Goal: Information Seeking & Learning: Learn about a topic

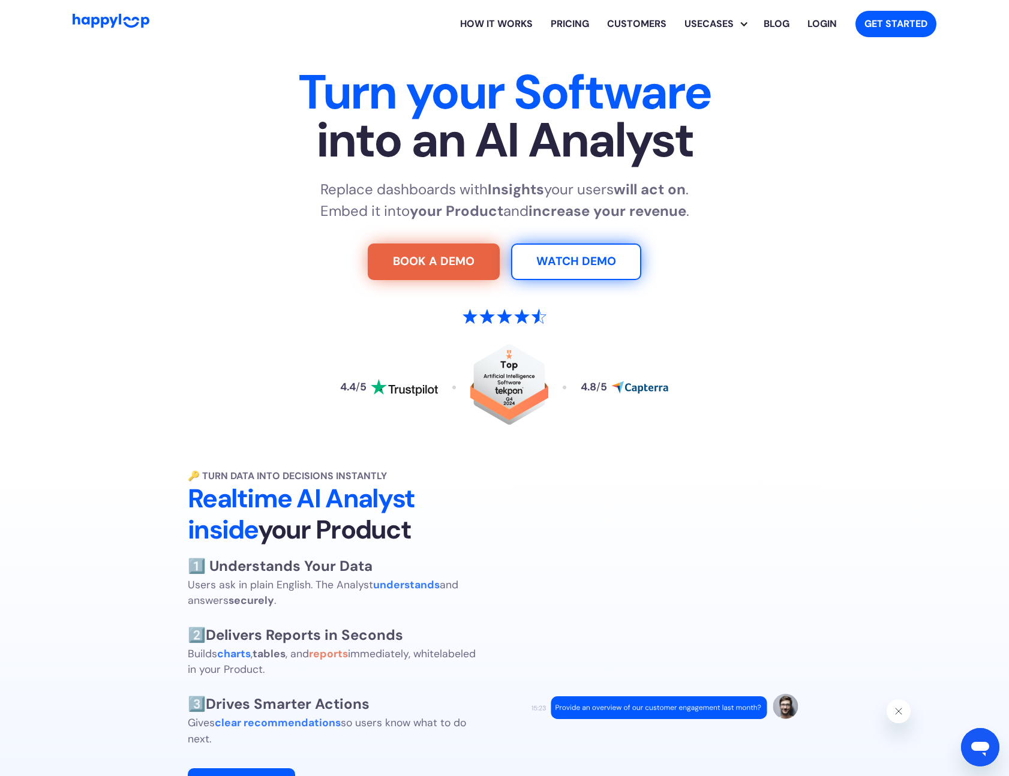
click at [494, 25] on link "How it works" at bounding box center [496, 24] width 91 height 38
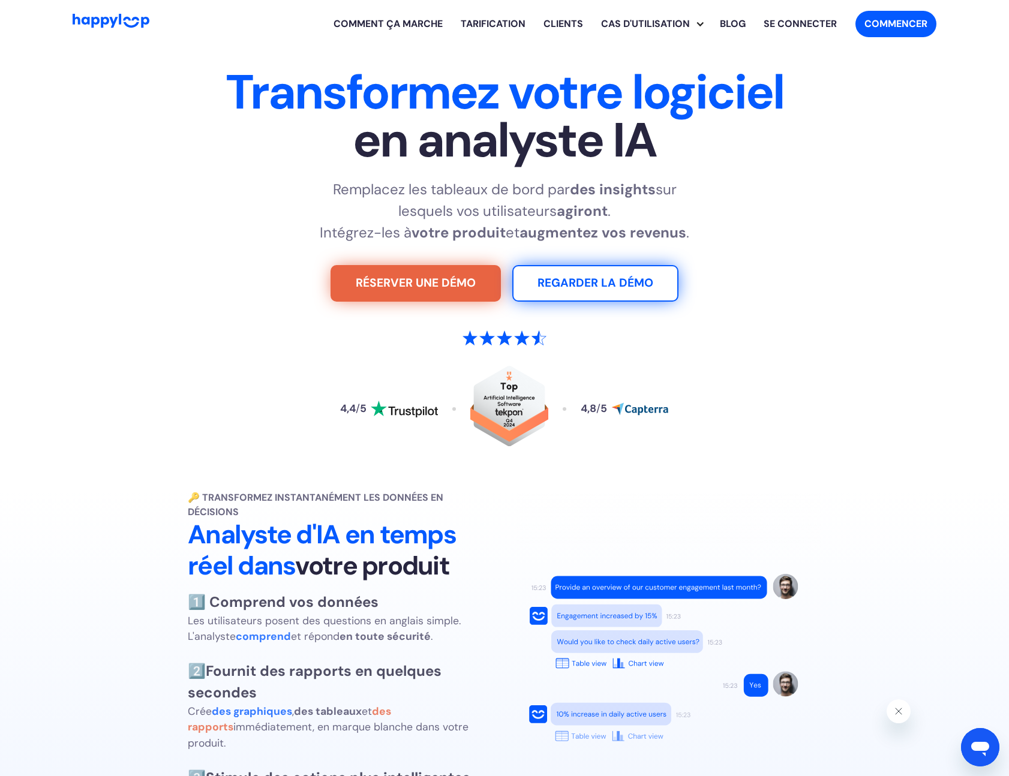
scroll to position [180, 0]
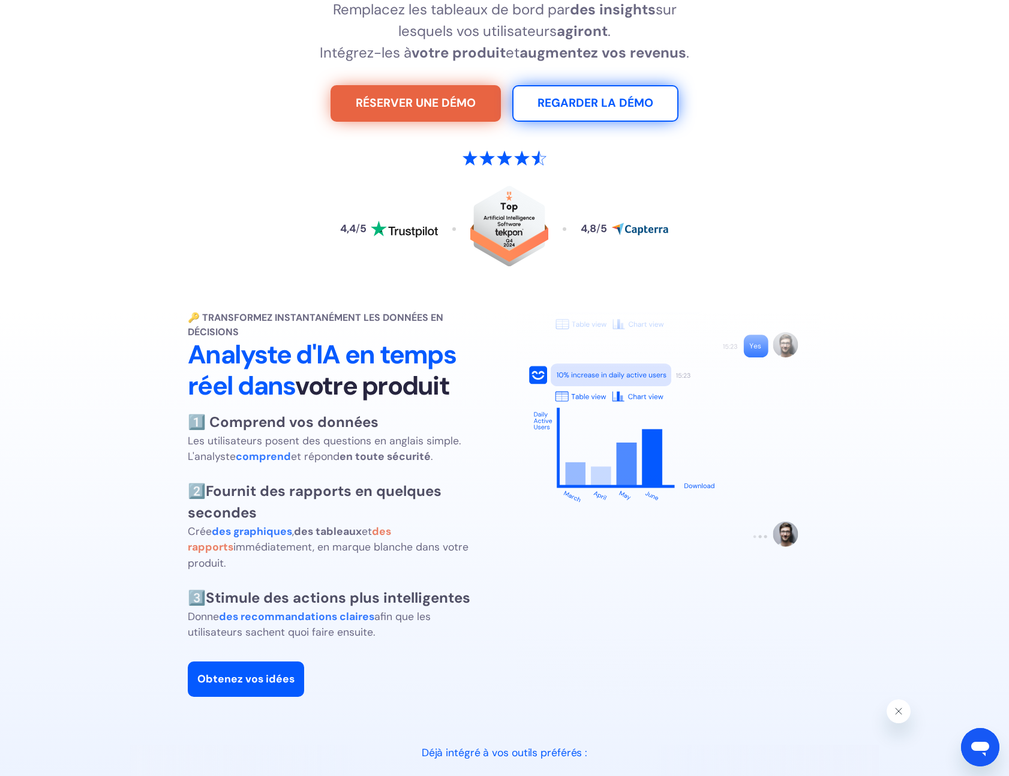
click at [205, 219] on div "4,4 / 5 4,8 / 5" at bounding box center [504, 211] width 749 height 179
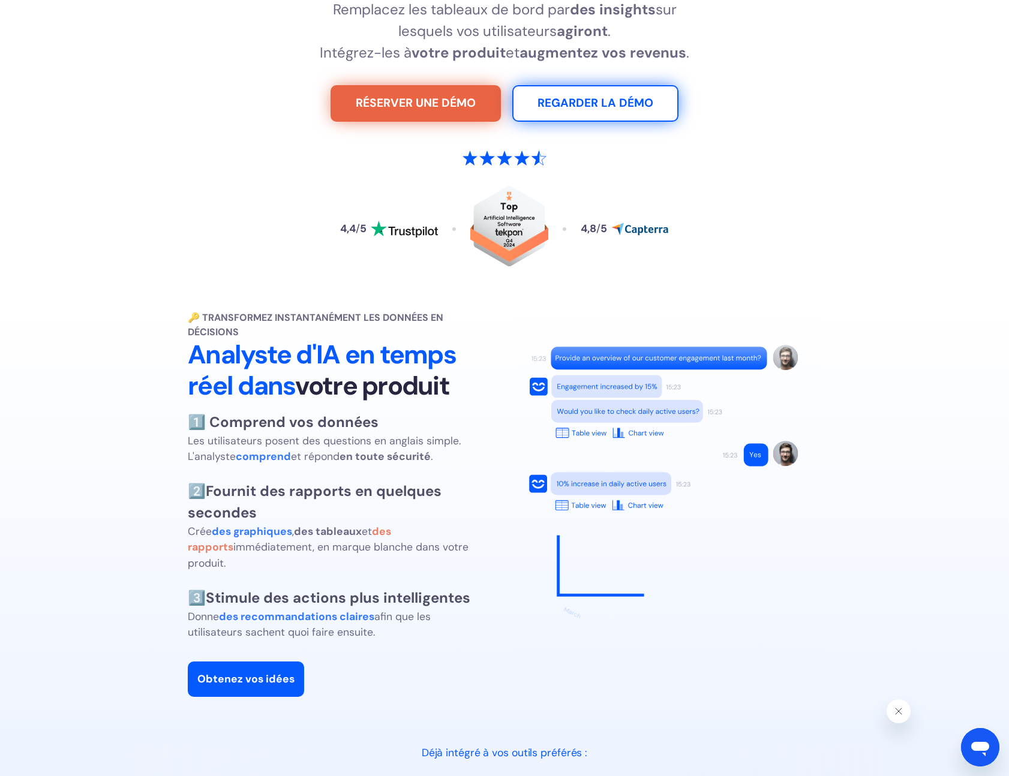
scroll to position [300, 0]
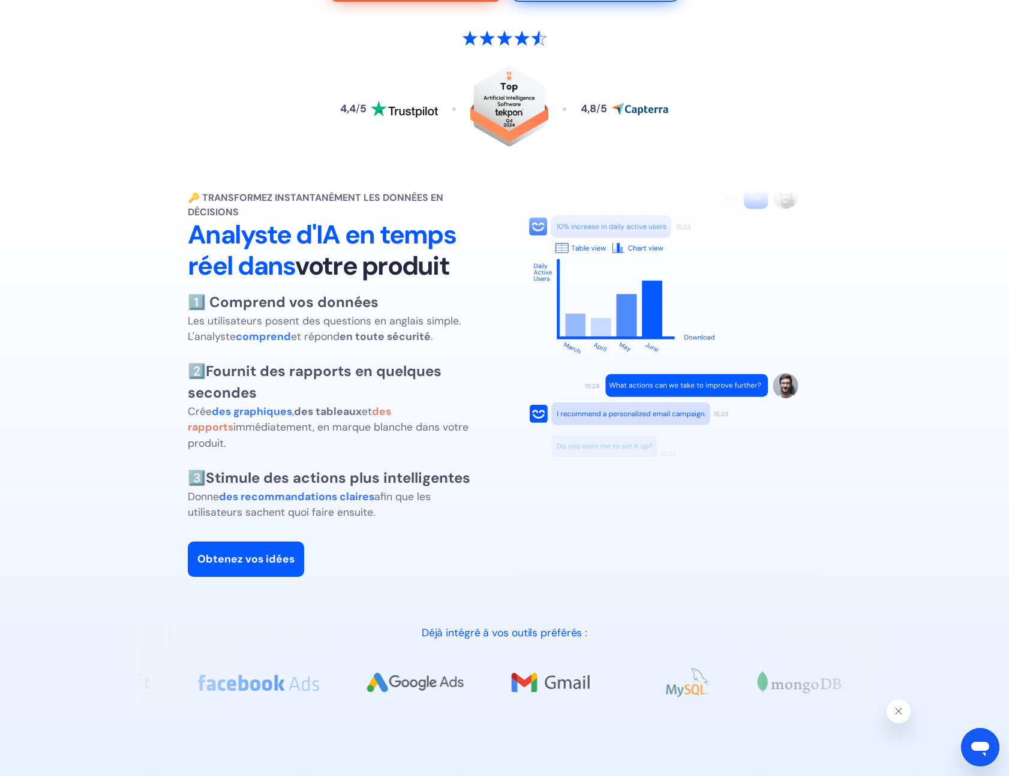
click at [89, 342] on div "🔑 Transformez instantanément les données en décisions Analyste d'IA en temps ré…" at bounding box center [504, 384] width 969 height 386
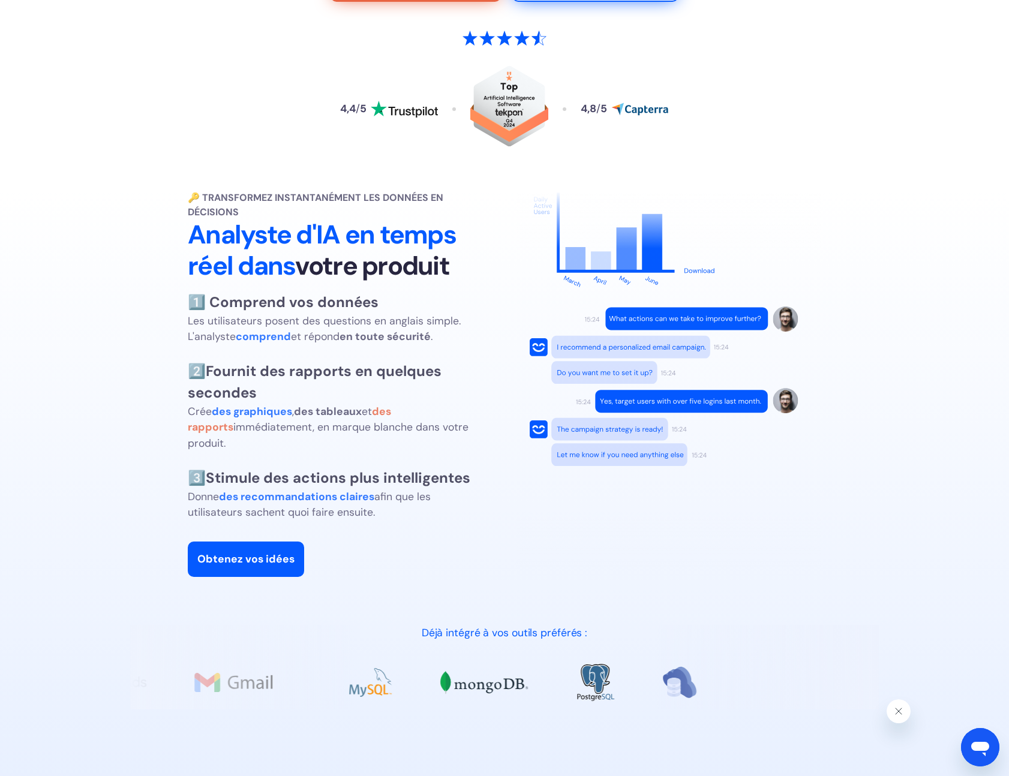
click at [137, 409] on div "🔑 Transformez instantanément les données en décisions Analyste d'IA en temps ré…" at bounding box center [504, 384] width 969 height 386
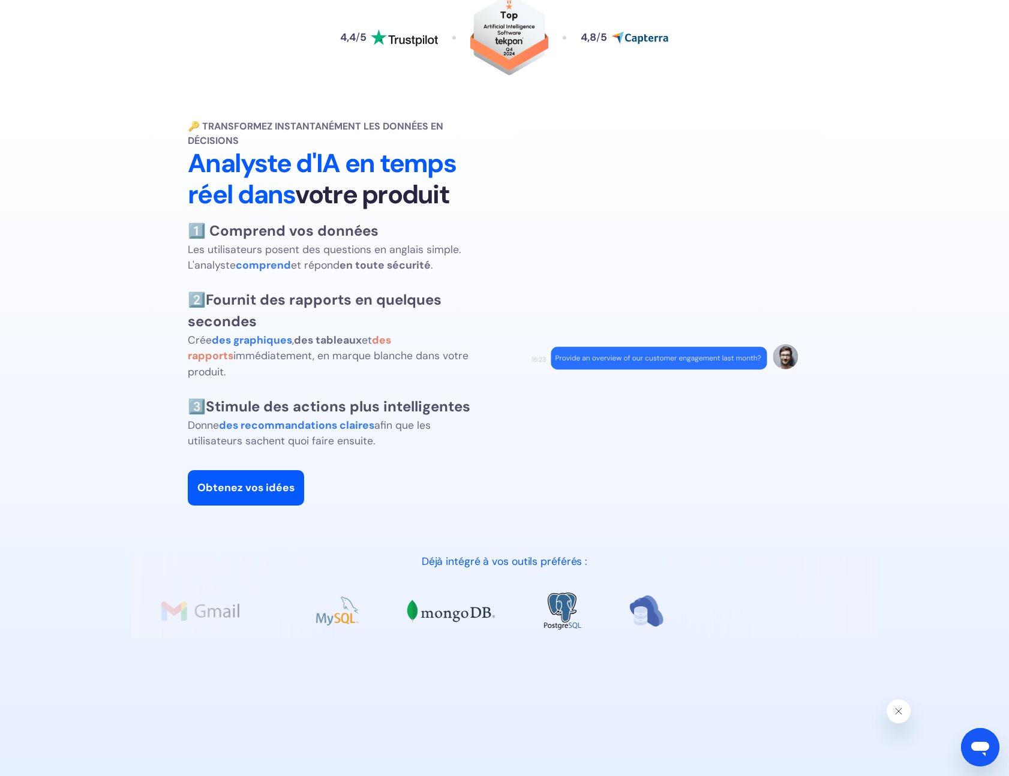
scroll to position [480, 0]
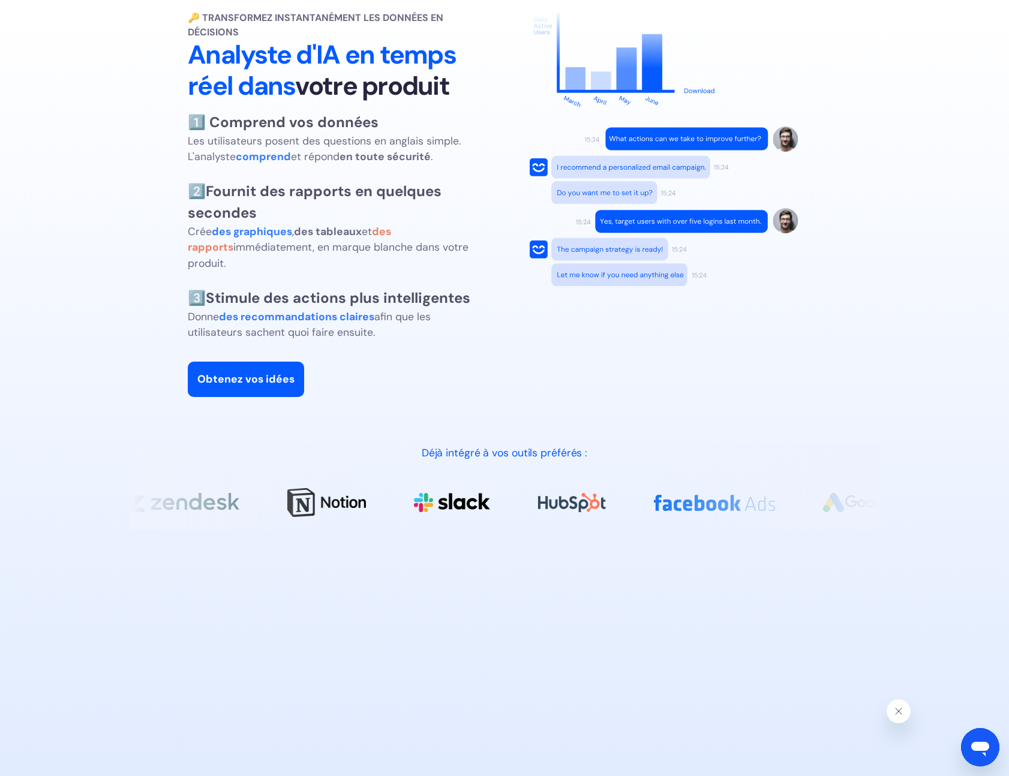
click at [116, 295] on div "🔑 Transformez instantanément les données en décisions Analyste d'IA en temps ré…" at bounding box center [504, 204] width 969 height 386
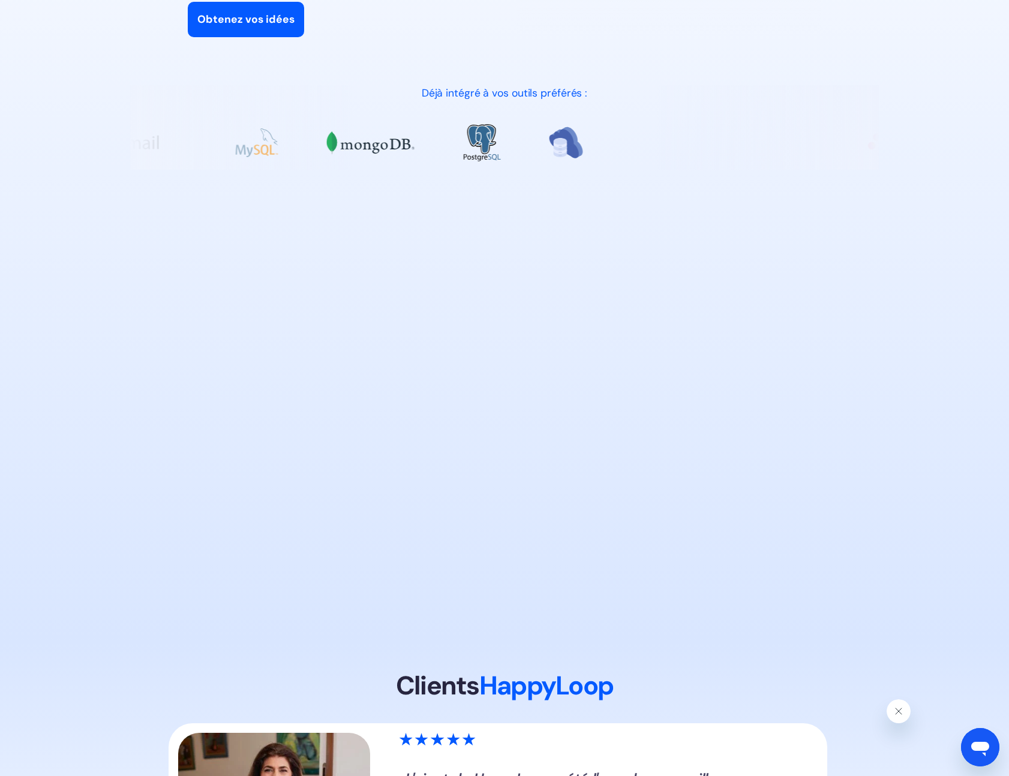
scroll to position [900, 0]
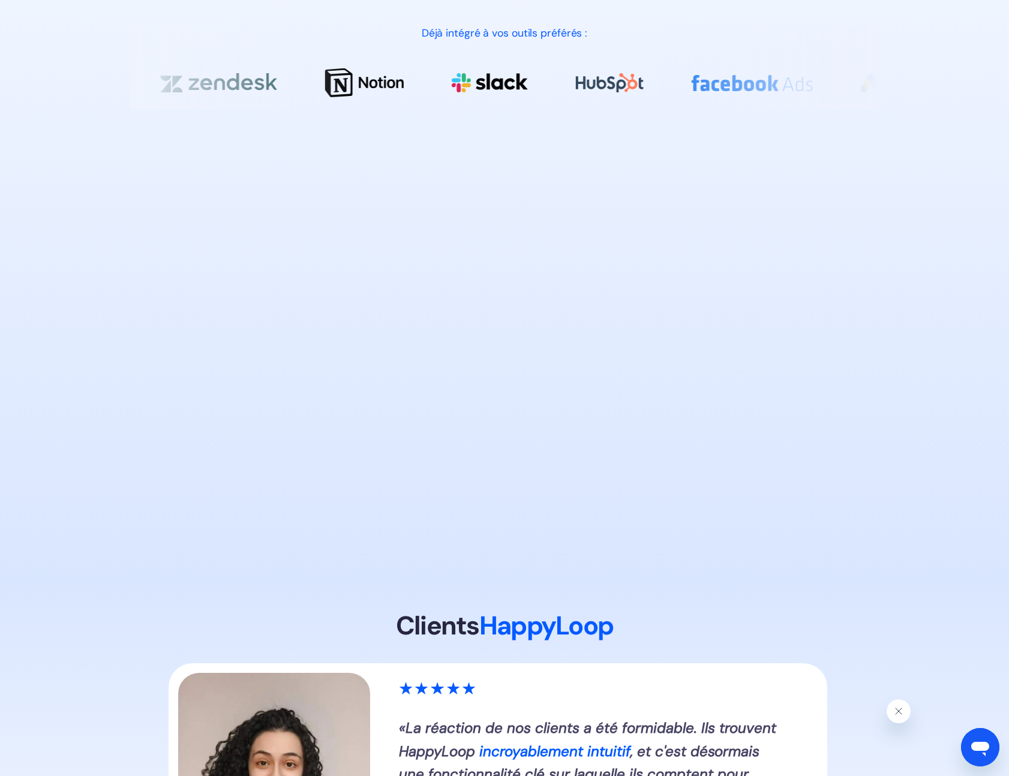
click at [125, 238] on section "🔑 Transformez instantanément les données en décisions Analyste d'IA en temps ré…" at bounding box center [504, 86] width 1009 height 991
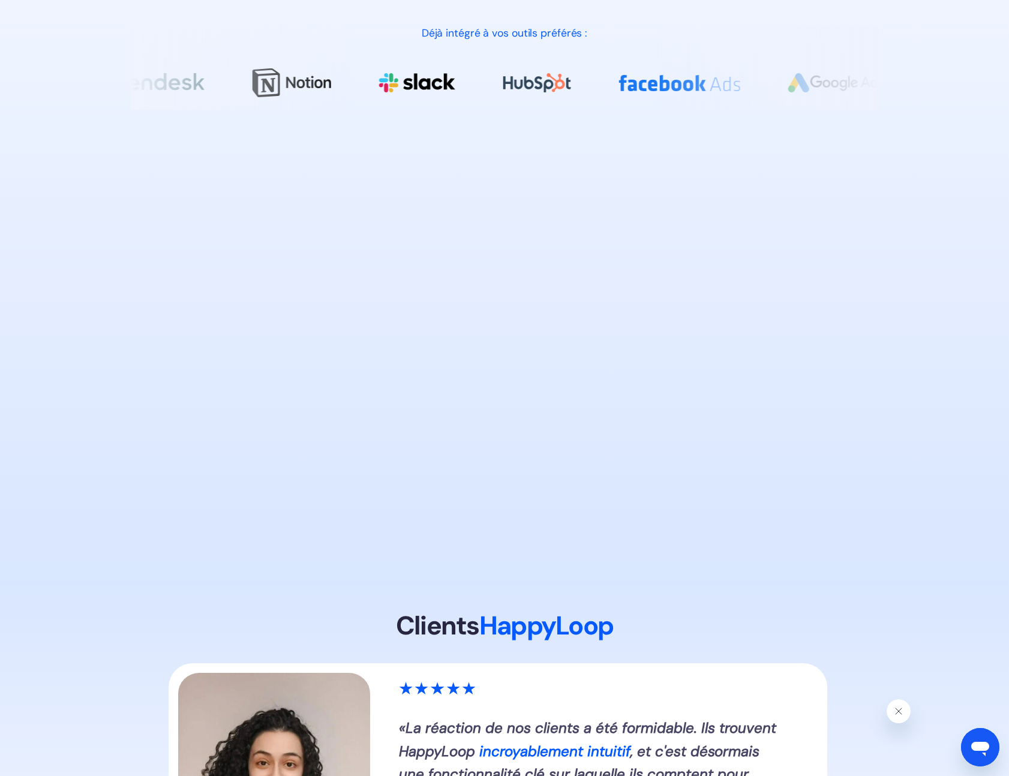
click at [111, 301] on section "🔑 Transformez instantanément les données en décisions Analyste d'IA en temps ré…" at bounding box center [504, 86] width 1009 height 991
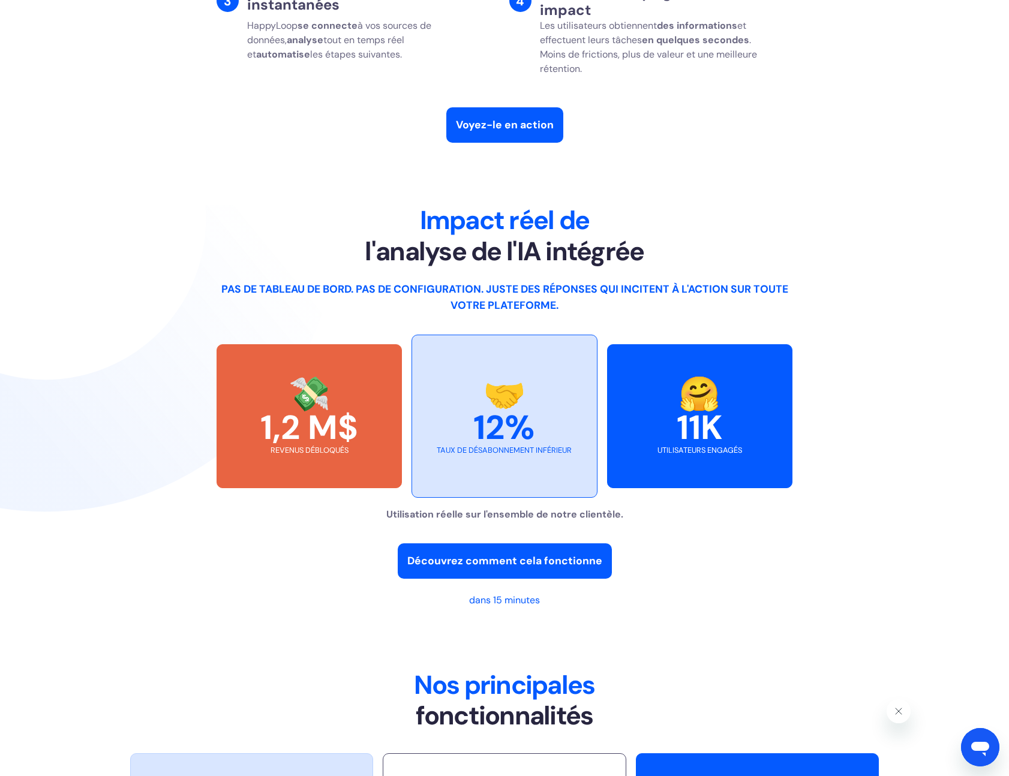
scroll to position [0, 0]
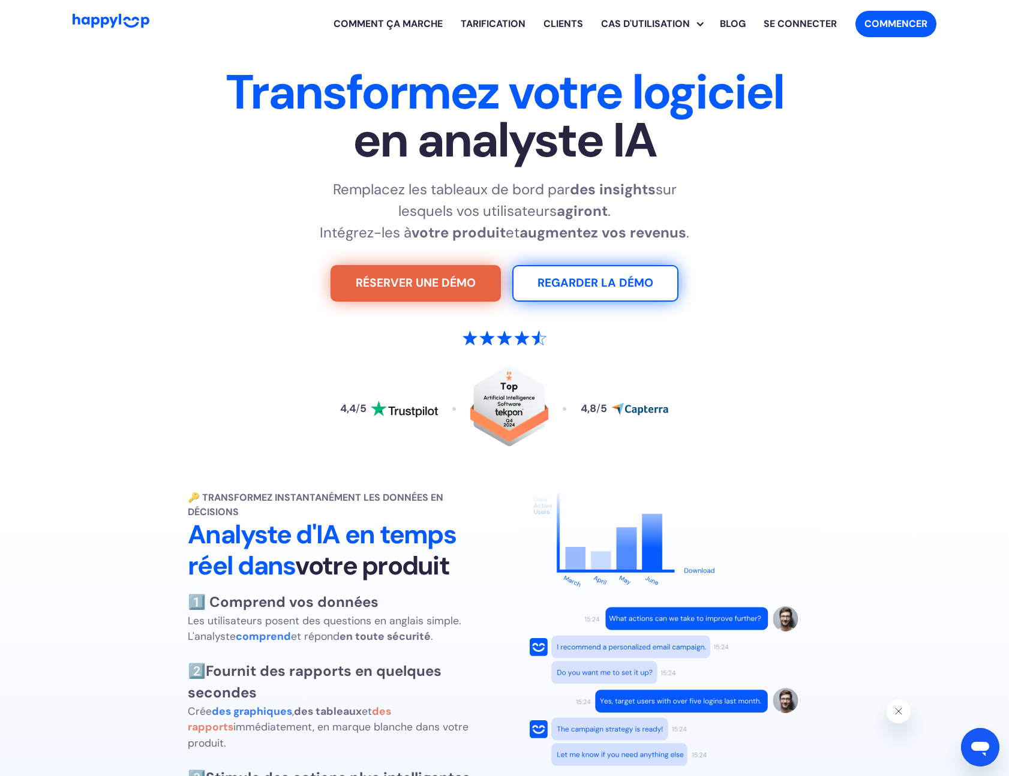
click at [513, 22] on font "Tarification" at bounding box center [493, 23] width 65 height 13
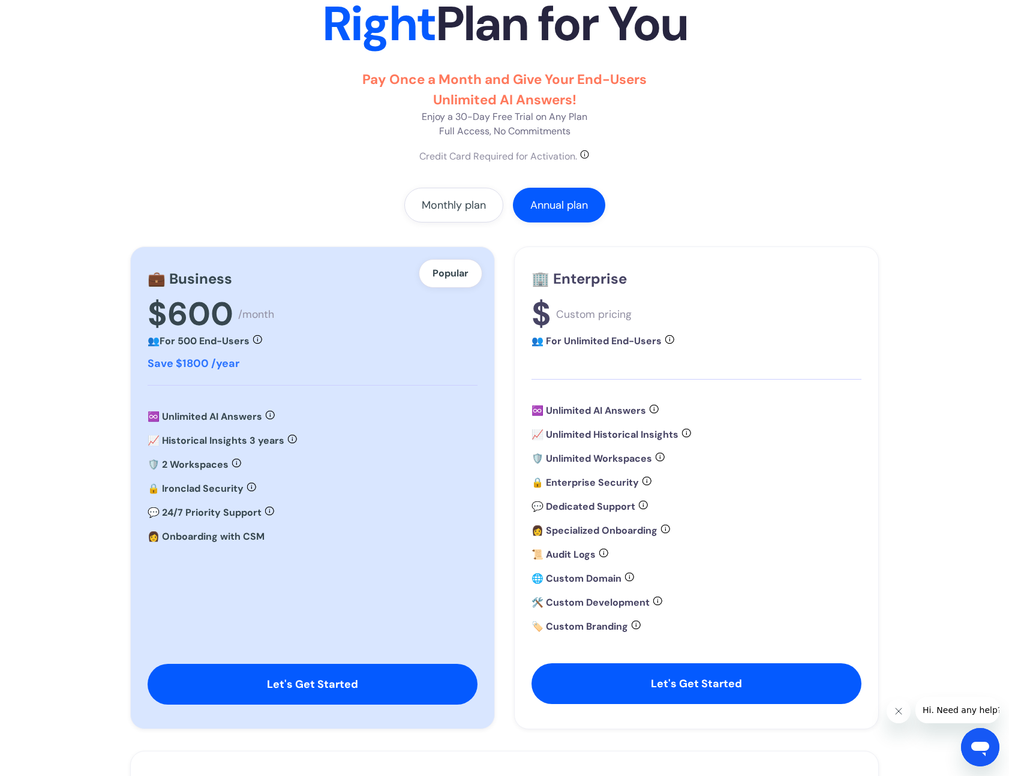
scroll to position [180, 0]
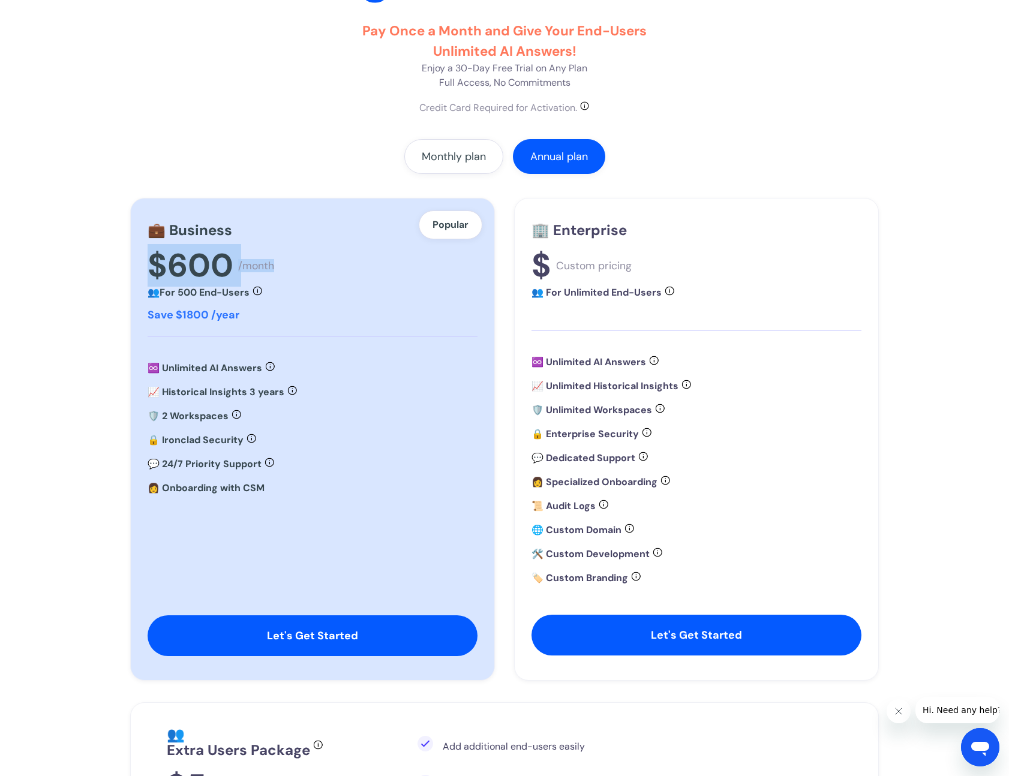
drag, startPoint x: 137, startPoint y: 261, endPoint x: 290, endPoint y: 271, distance: 152.7
click at [290, 271] on div "💼 Business $600 /month 👥 For 500 End-Users Supports up to 500 end-users of your…" at bounding box center [312, 440] width 363 height 482
copy div "$600 /month"
click at [88, 290] on section "Pricing Choose the Right Plan for You Pay Once a Month and Give Your End-Users …" at bounding box center [504, 400] width 1009 height 1064
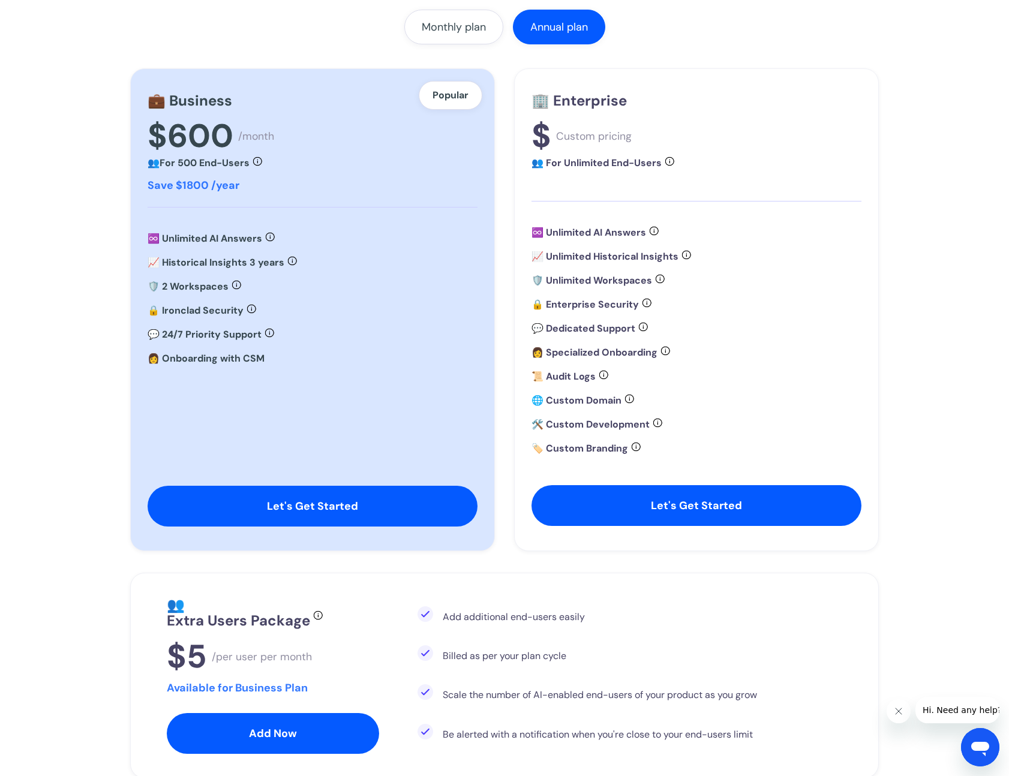
scroll to position [240, 0]
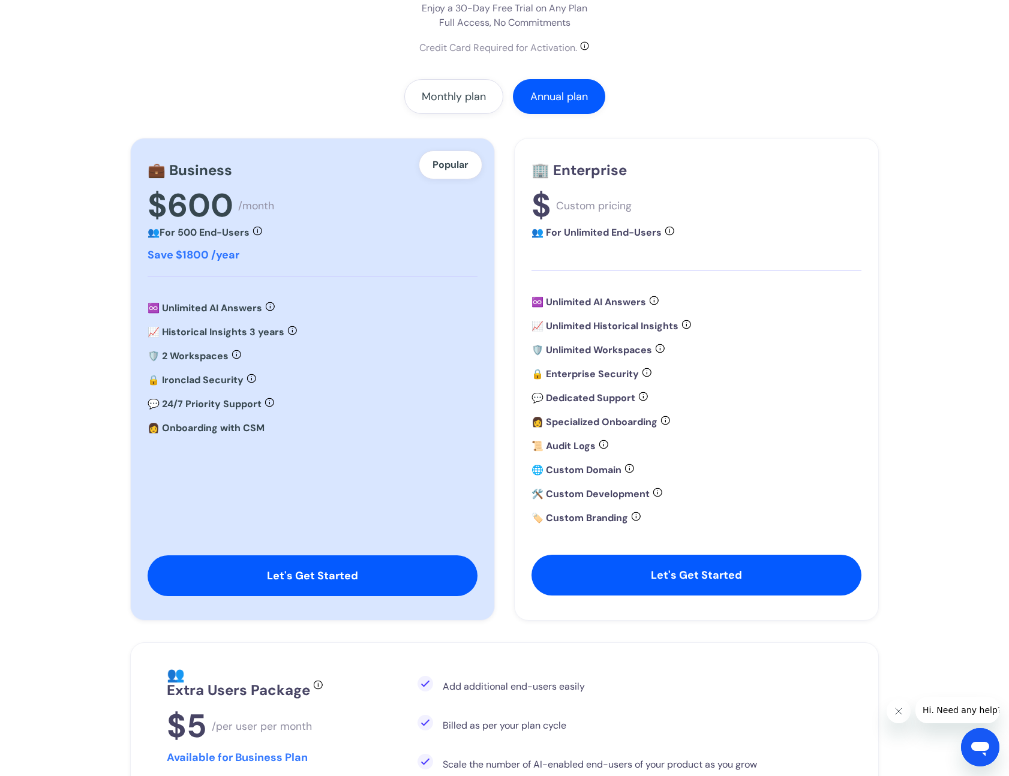
click at [68, 193] on section "Pricing Choose the Right Plan for You Pay Once a Month and Give Your End-Users …" at bounding box center [504, 340] width 1009 height 1064
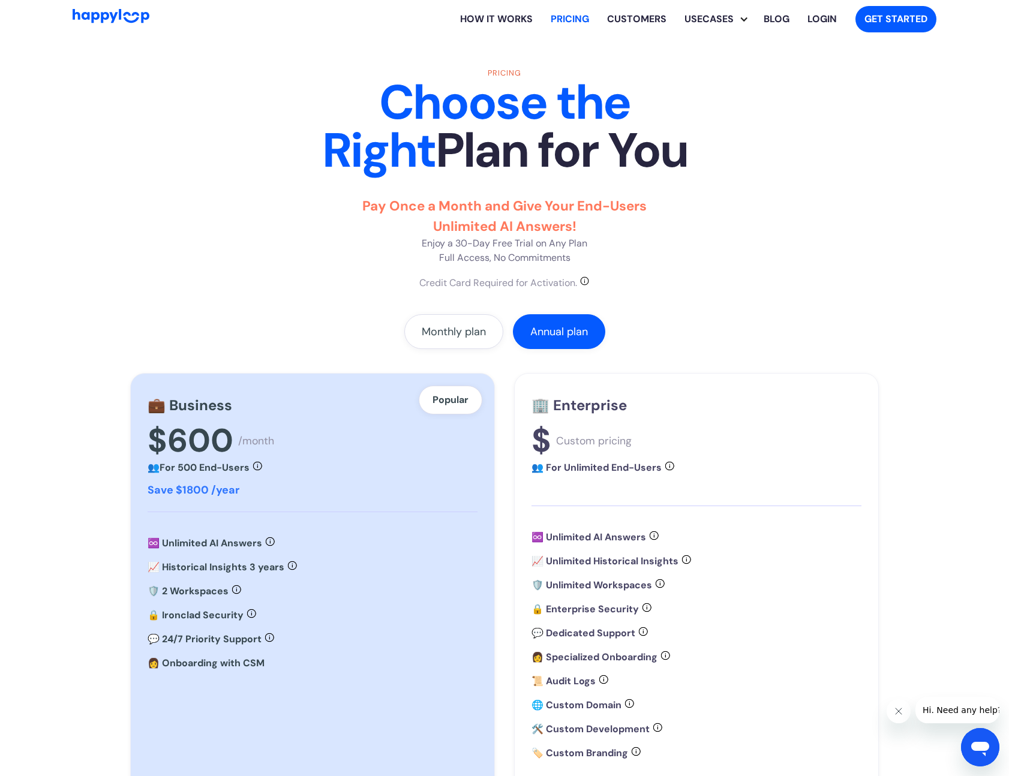
scroll to position [0, 0]
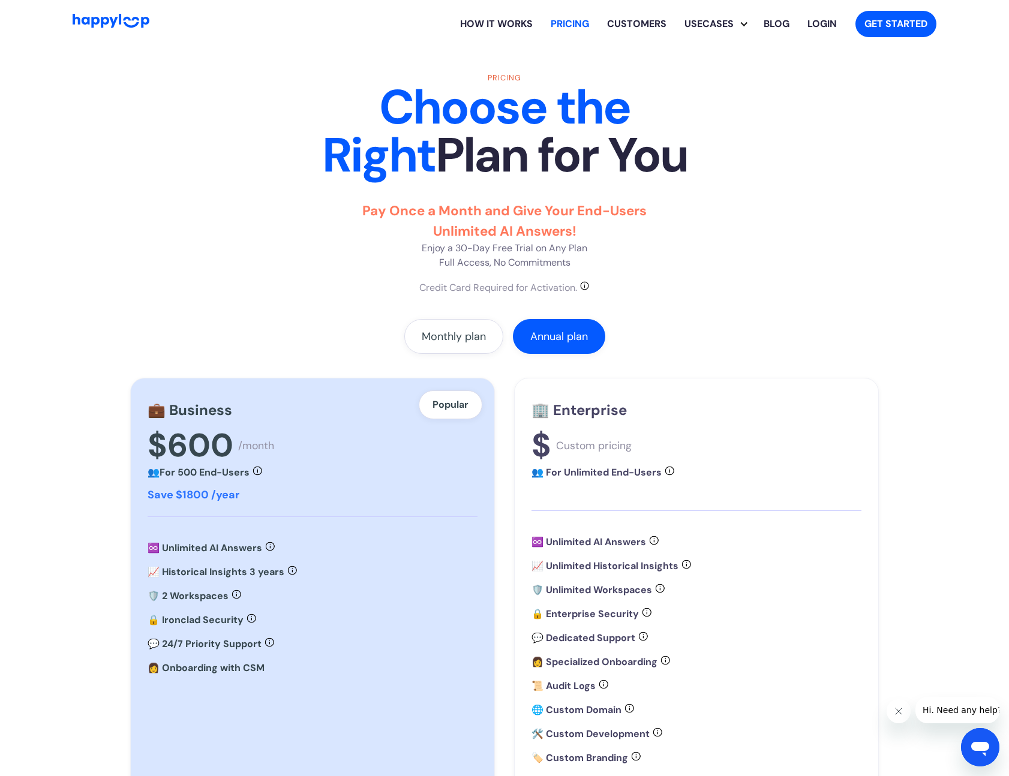
click at [650, 26] on link "Customers" at bounding box center [636, 24] width 77 height 38
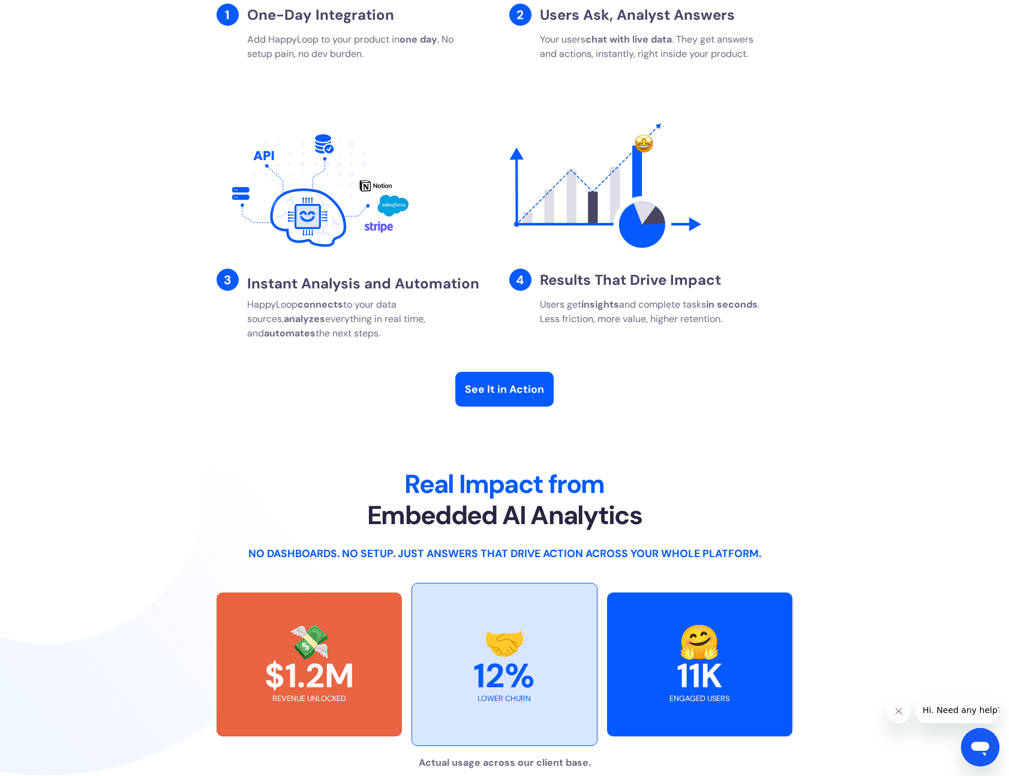
scroll to position [826, 0]
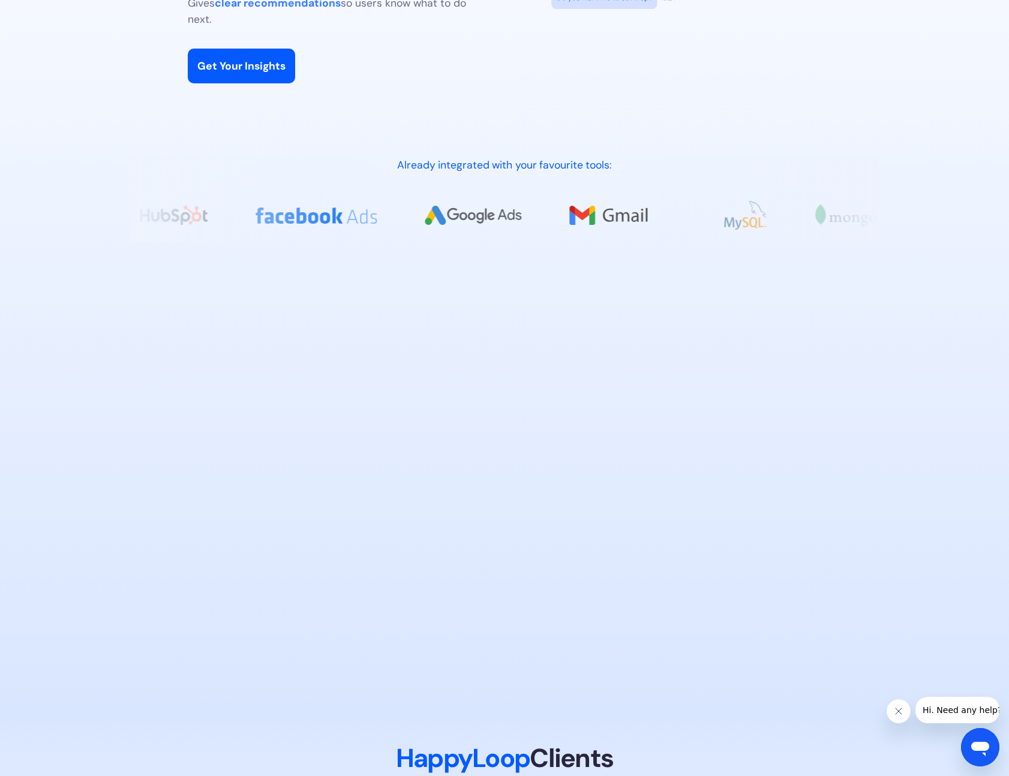
scroll to position [0, 0]
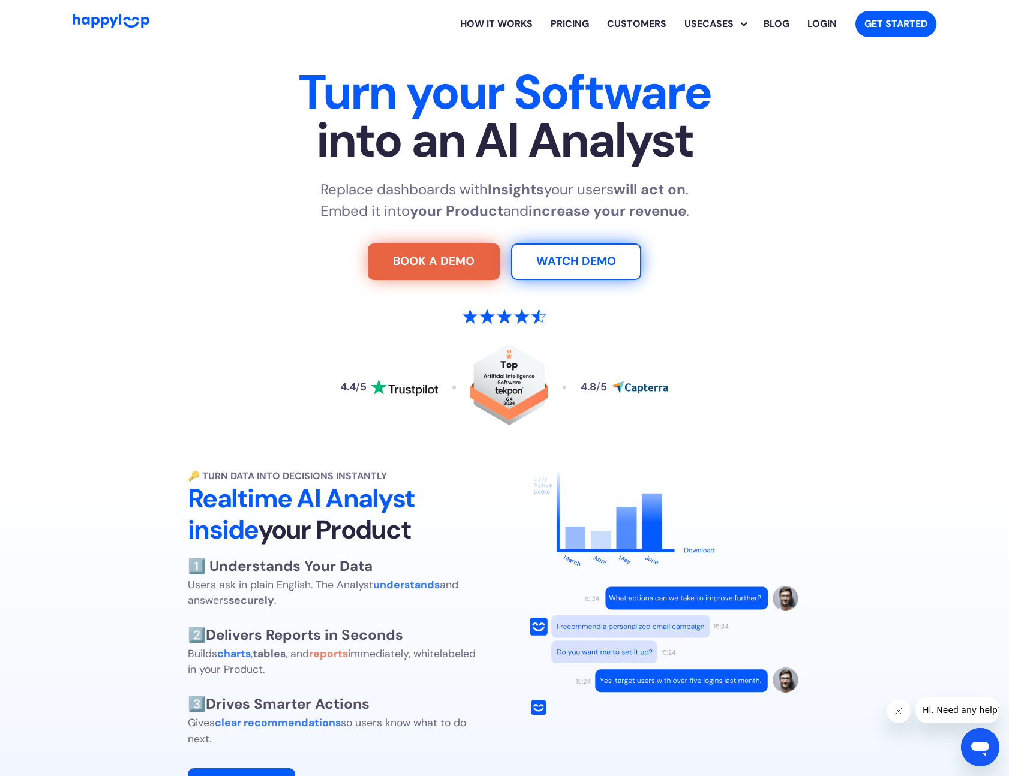
click at [744, 27] on div "Explore HappyLoop use cases" at bounding box center [744, 24] width 10 height 10
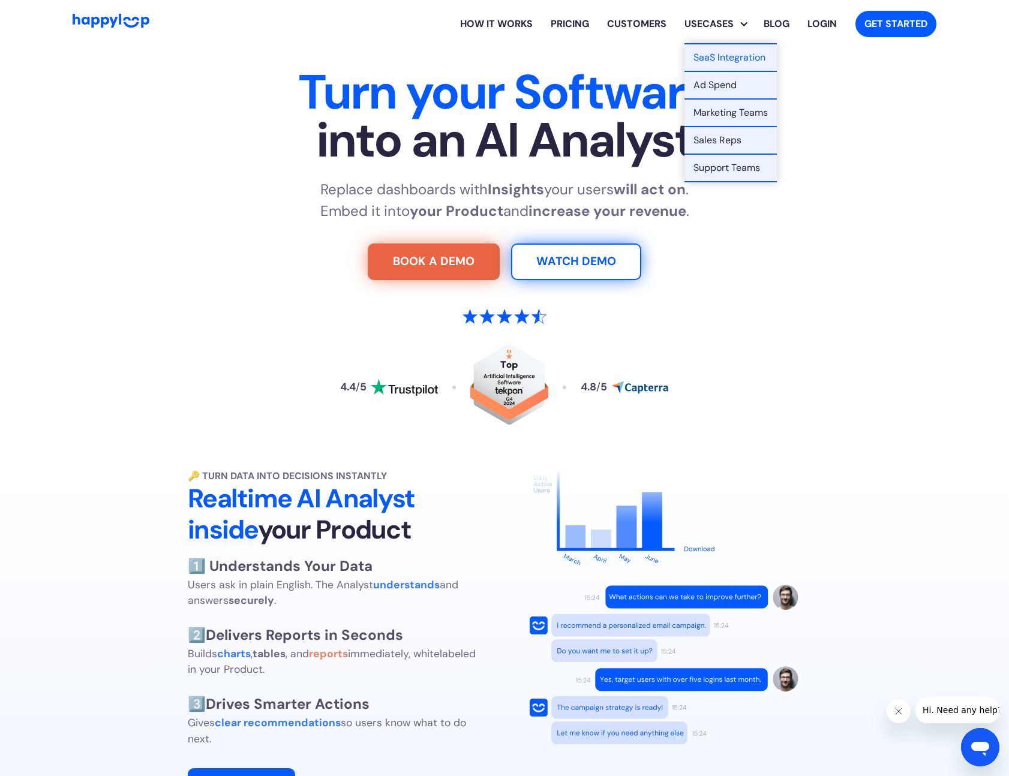
click at [731, 26] on div "Usecases" at bounding box center [708, 24] width 67 height 14
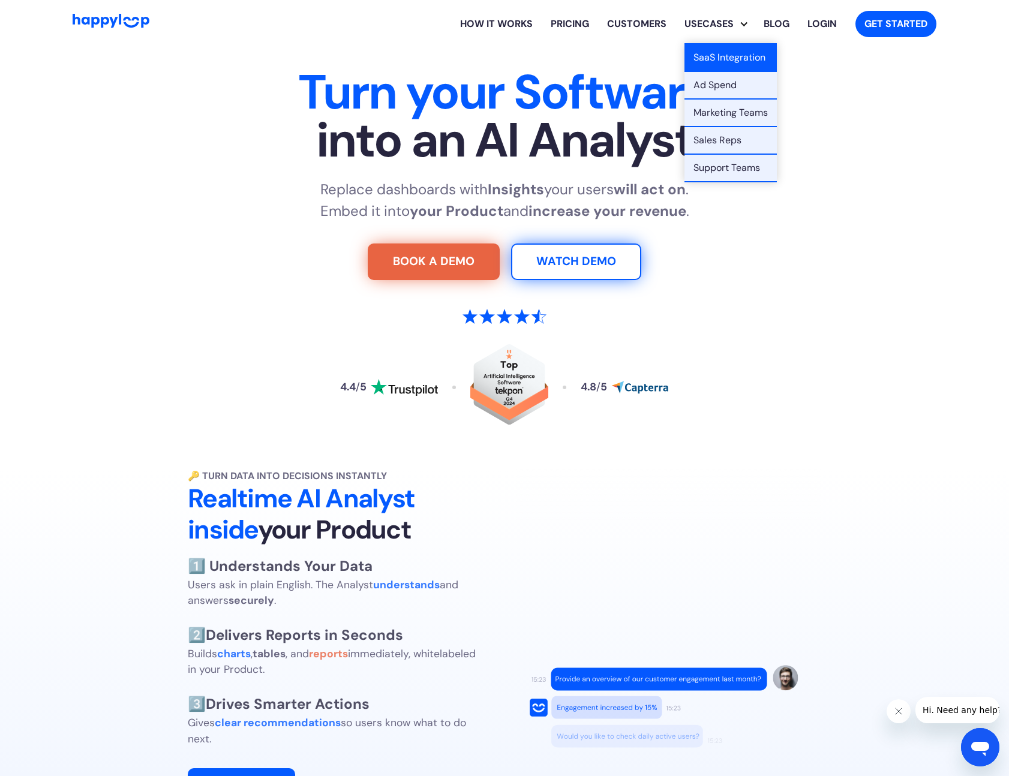
click at [723, 55] on link "SaaS Integration" at bounding box center [730, 58] width 92 height 28
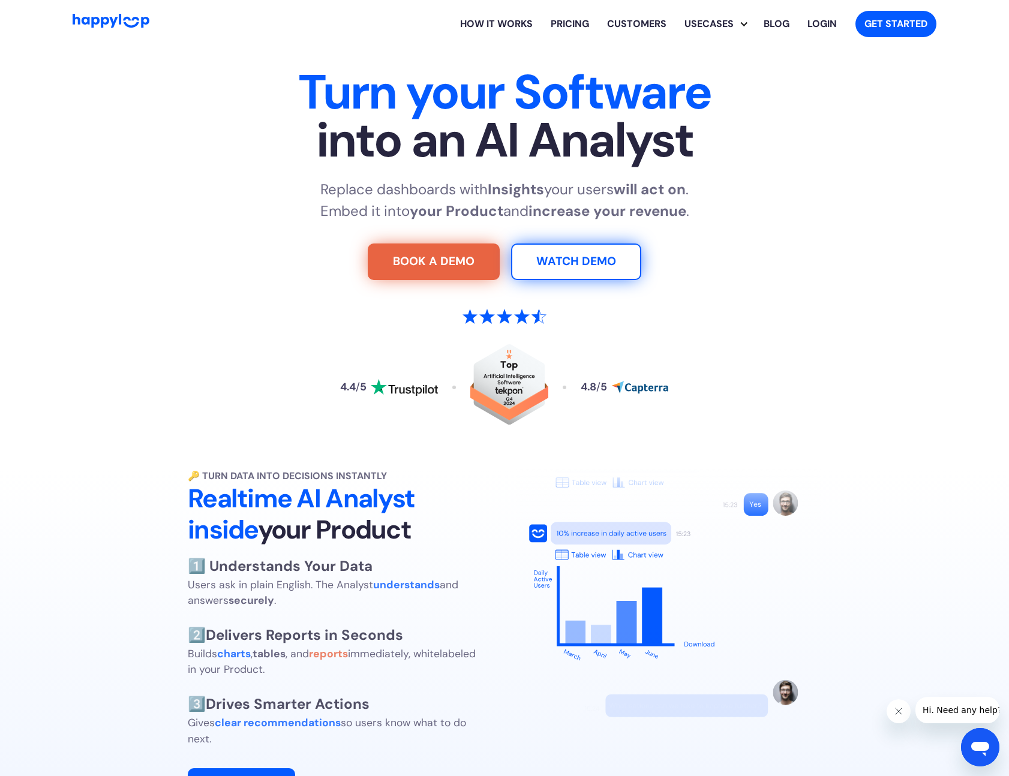
click at [924, 439] on section "Turn your Software into an AI Analyst Replace dashboards with Insights your use…" at bounding box center [504, 253] width 1009 height 411
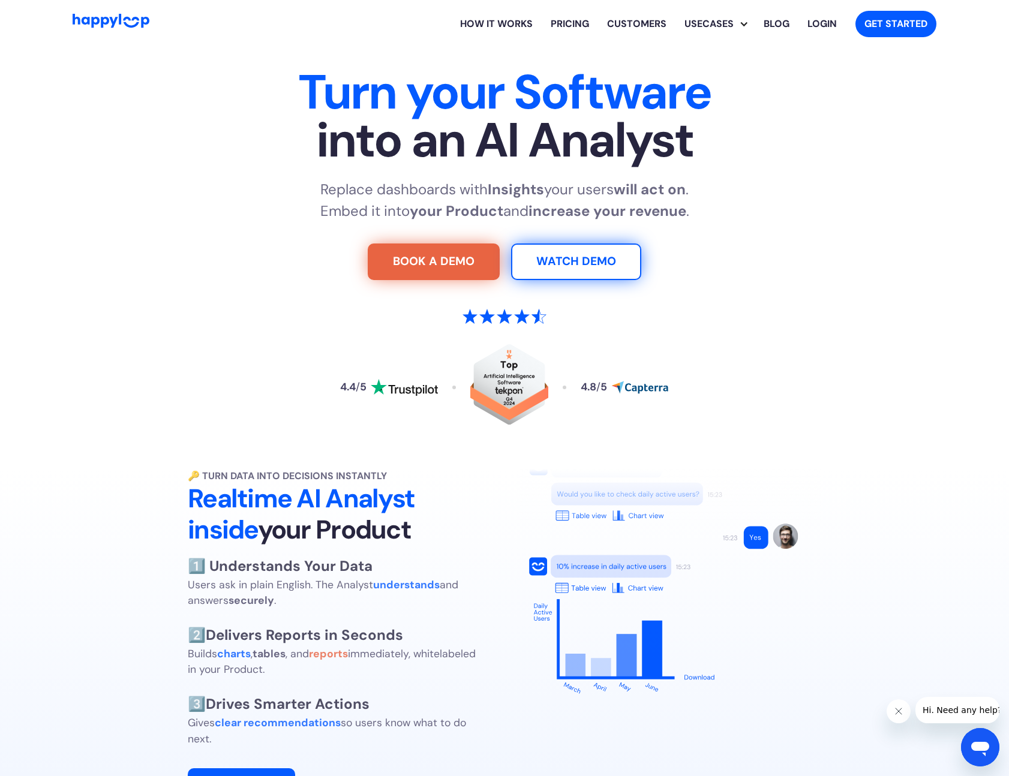
click at [116, 352] on section "Turn your Software into an AI Analyst Replace dashboards with Insights your use…" at bounding box center [504, 253] width 1009 height 411
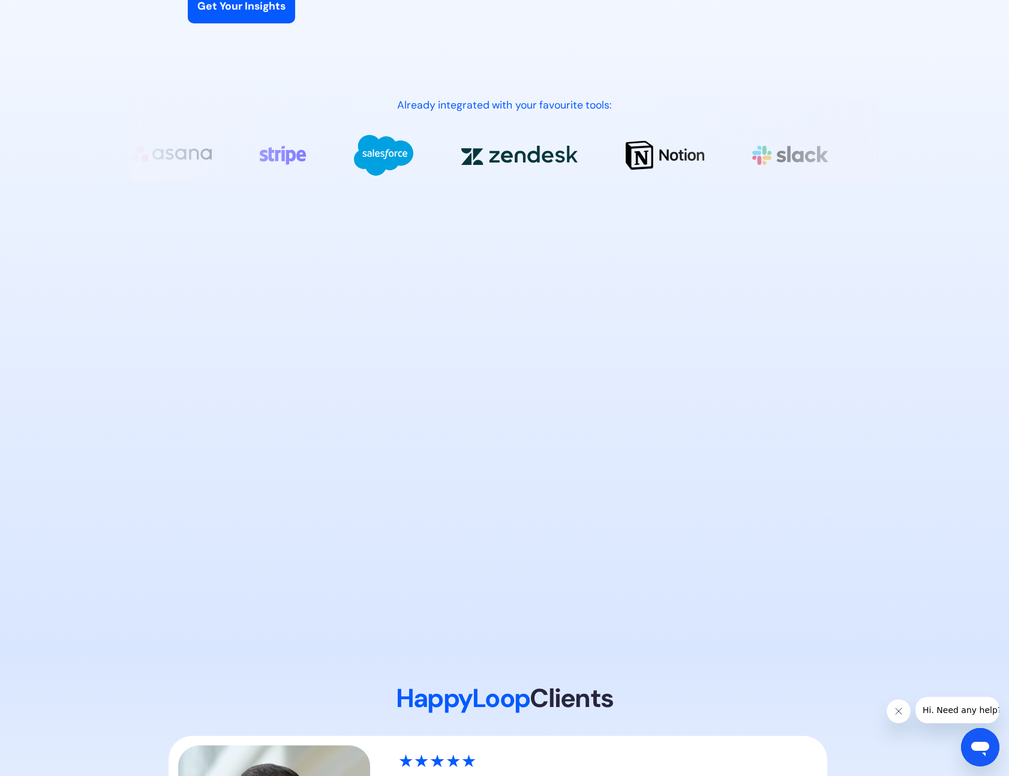
scroll to position [840, 0]
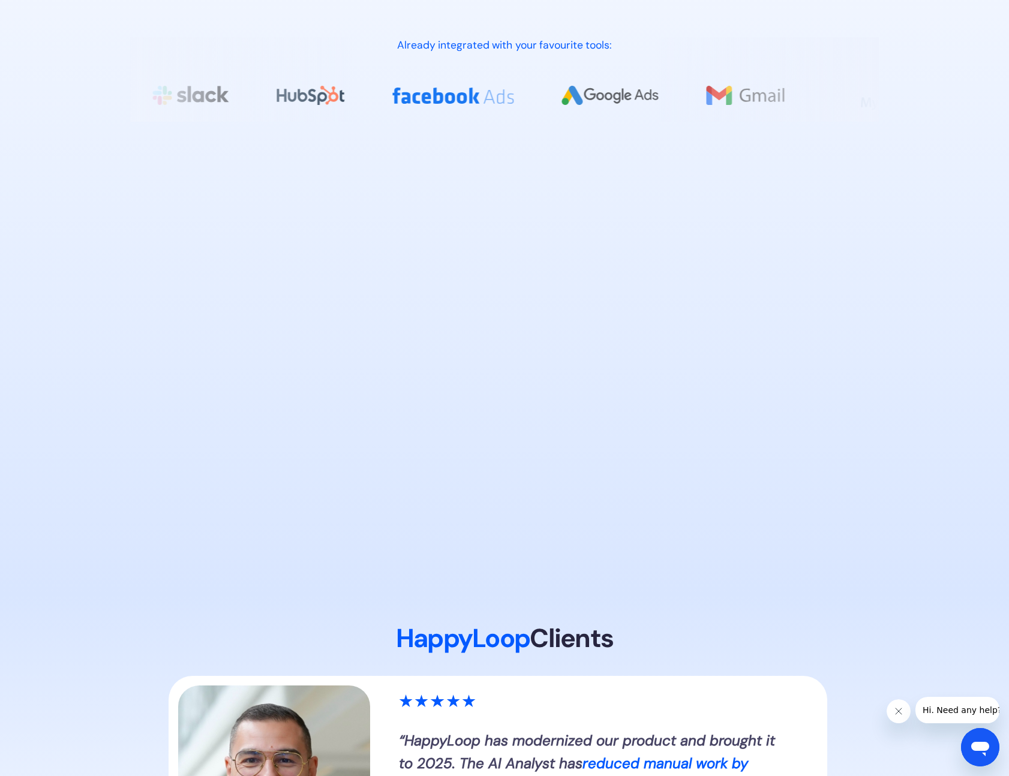
click at [66, 192] on section "🔑 Turn Data into Decisions Instantly Realtime AI Analyst inside your Product 1️…" at bounding box center [504, 111] width 1009 height 965
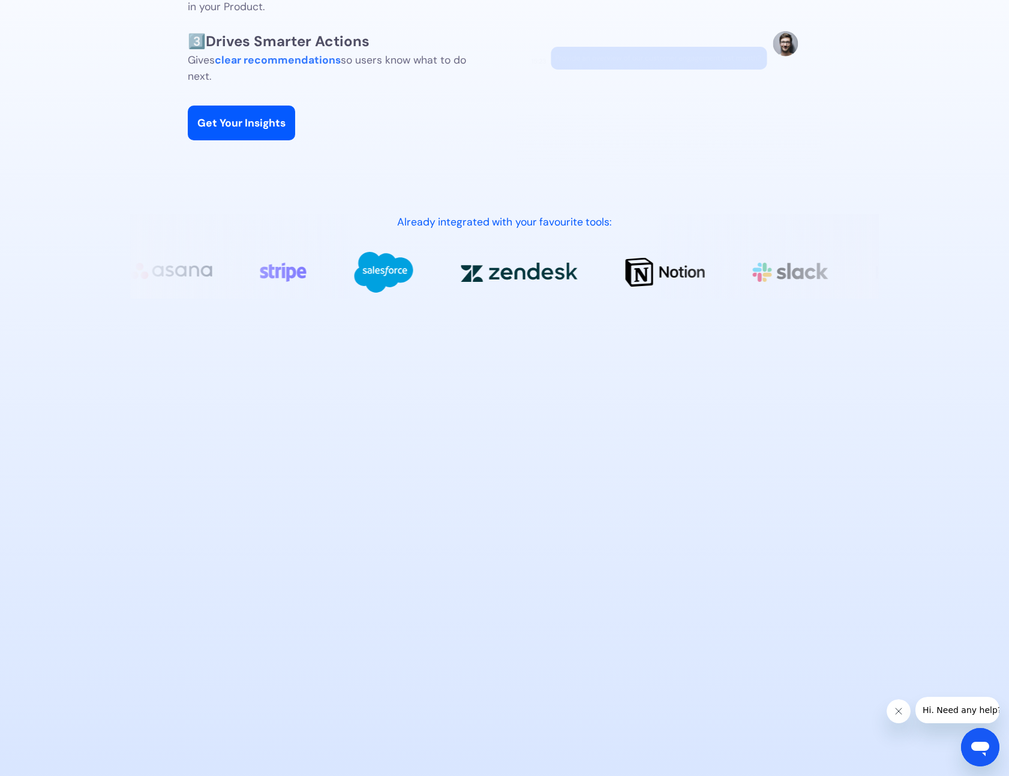
scroll to position [660, 0]
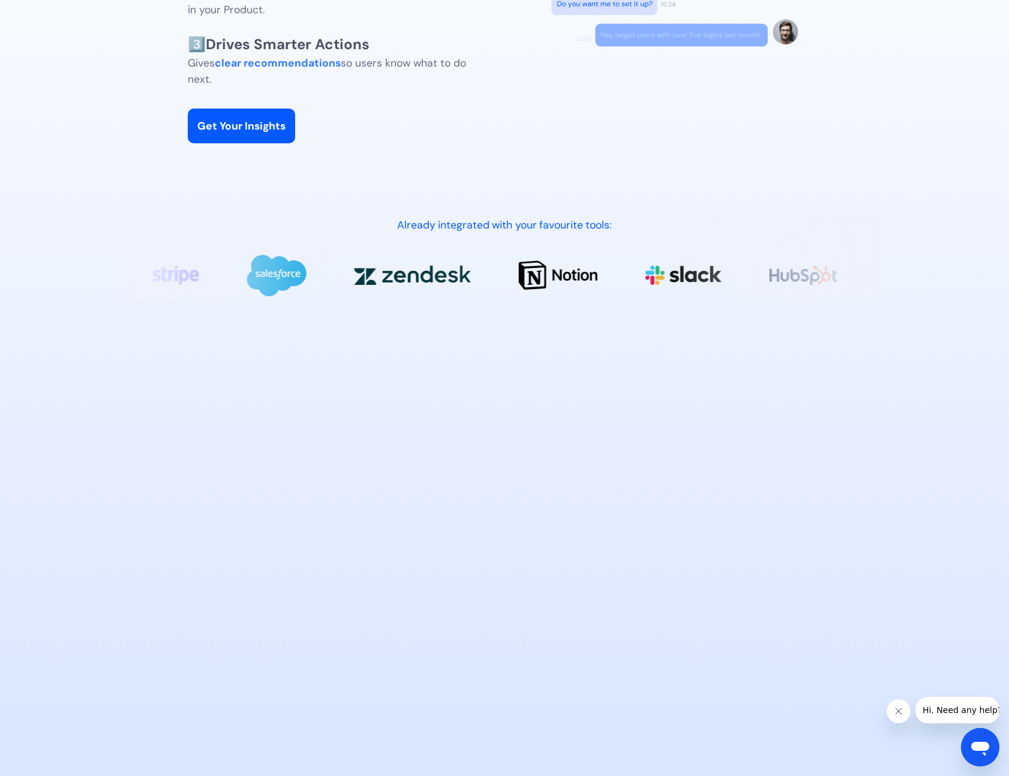
drag, startPoint x: 131, startPoint y: 199, endPoint x: 919, endPoint y: 0, distance: 812.9
click at [133, 198] on section "🔑 Turn Data into Decisions Instantly Realtime AI Analyst inside your Product 1️…" at bounding box center [504, 291] width 1009 height 965
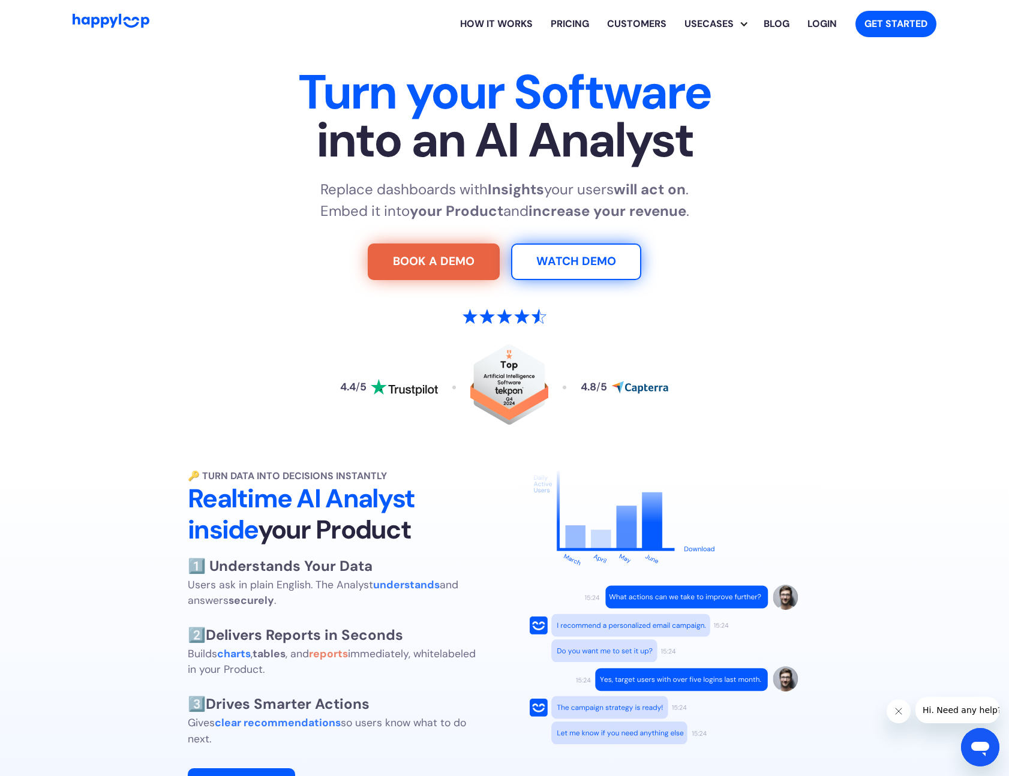
scroll to position [240, 0]
